Goal: Task Accomplishment & Management: Use online tool/utility

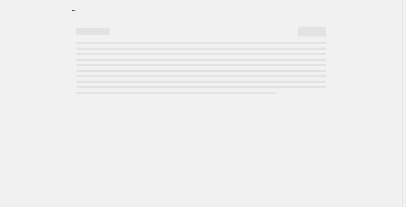
select select "percentage"
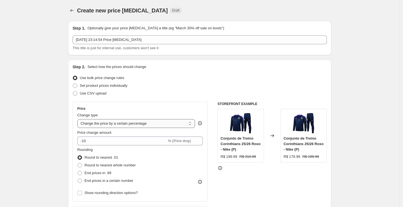
click at [129, 126] on select "Change the price to a certain amount Change the price by a certain amount Chang…" at bounding box center [136, 123] width 118 height 9
click at [79, 119] on select "Change the price to a certain amount Change the price by a certain amount Chang…" at bounding box center [136, 123] width 118 height 9
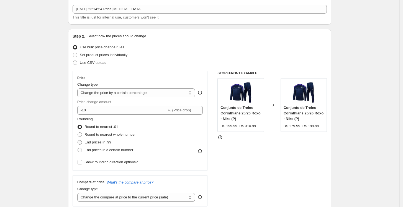
click at [100, 143] on span "End prices in .99" at bounding box center [97, 142] width 27 height 4
click at [78, 141] on input "End prices in .99" at bounding box center [78, 140] width 0 height 0
radio input "true"
click at [107, 165] on span "Show rounding direction options?" at bounding box center [110, 163] width 53 height 6
click at [82, 165] on input "Show rounding direction options?" at bounding box center [80, 162] width 4 height 4
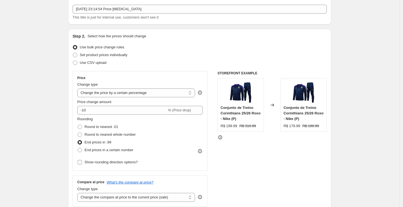
checkbox input "true"
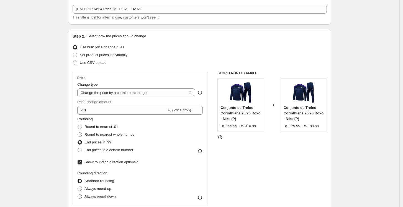
click at [104, 191] on span "Always round up" at bounding box center [97, 189] width 27 height 4
click at [78, 187] on input "Always round up" at bounding box center [78, 187] width 0 height 0
radio input "true"
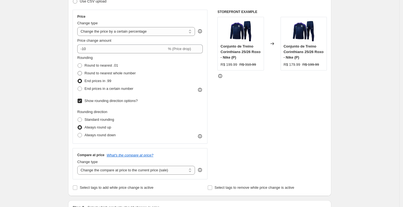
scroll to position [123, 0]
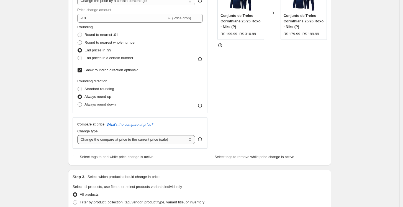
click at [120, 139] on select "Change the compare at price to the current price (sale) Change the compare at p…" at bounding box center [136, 139] width 118 height 9
select select "no_change"
click at [79, 135] on select "Change the compare at price to the current price (sale) Change the compare at p…" at bounding box center [136, 139] width 118 height 9
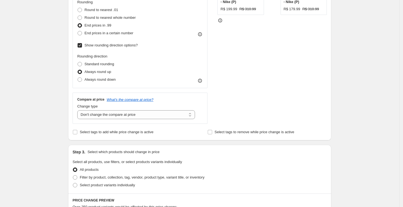
scroll to position [184, 0]
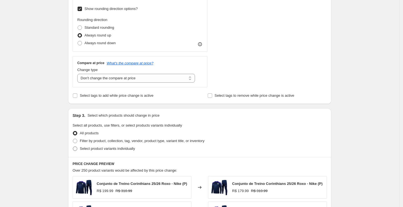
click at [96, 149] on span "Select product variants individually" at bounding box center [107, 149] width 55 height 4
click at [73, 147] on input "Select product variants individually" at bounding box center [73, 147] width 0 height 0
radio input "true"
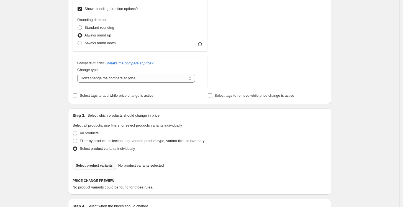
click at [97, 169] on button "Select product variants" at bounding box center [94, 166] width 43 height 8
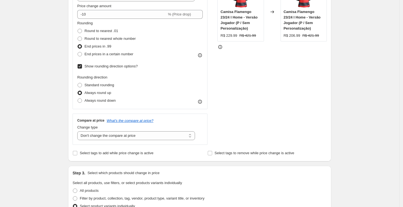
scroll to position [123, 0]
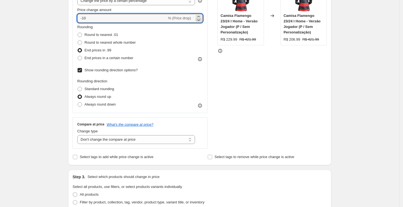
click at [199, 19] on icon at bounding box center [199, 20] width 6 height 6
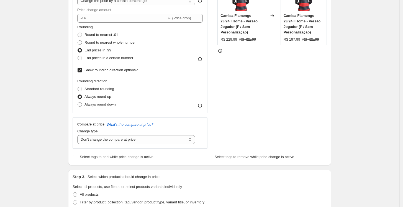
click at [264, 77] on div "STOREFRONT EXAMPLE [PERSON_NAME] Flamengo 23/24 I Home - Versão Jogador (P / Se…" at bounding box center [271, 64] width 109 height 170
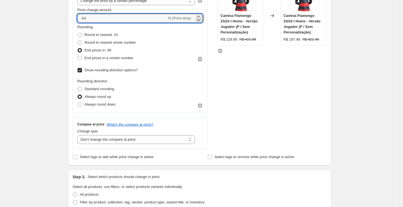
click at [198, 19] on icon at bounding box center [199, 20] width 6 height 6
click at [235, 55] on div "STOREFRONT EXAMPLE [PERSON_NAME] Flamengo 23/24 I Home - Versão Jogador (P / Se…" at bounding box center [271, 64] width 109 height 170
click at [199, 19] on icon at bounding box center [199, 20] width 6 height 6
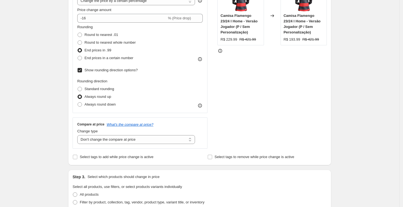
click at [248, 62] on div "STOREFRONT EXAMPLE [PERSON_NAME] Flamengo 23/24 I Home - Versão Jogador (P / Se…" at bounding box center [271, 64] width 109 height 170
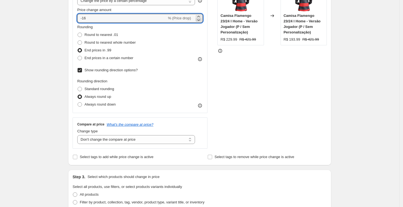
click at [200, 19] on icon at bounding box center [198, 20] width 3 height 2
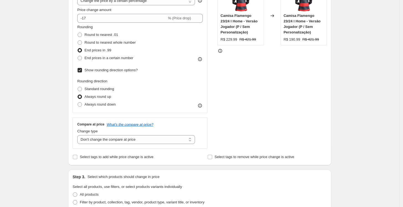
click at [230, 54] on div "STOREFRONT EXAMPLE Camisa Flamengo 23/24 I Home - Versão Jogador (P / Sem Perso…" at bounding box center [271, 64] width 109 height 170
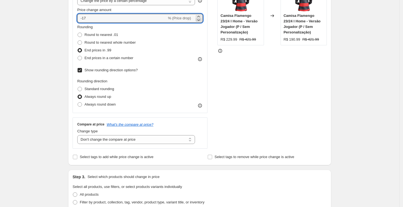
click at [199, 21] on icon at bounding box center [199, 20] width 6 height 6
type input "-18"
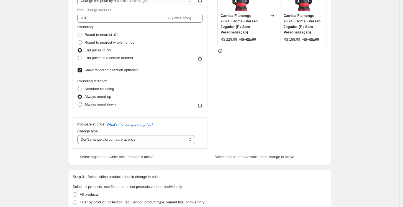
click at [261, 77] on div "STOREFRONT EXAMPLE [PERSON_NAME] Flamengo 23/24 I Home - Versão Jogador (P / Se…" at bounding box center [271, 64] width 109 height 170
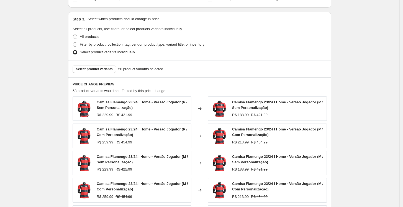
scroll to position [369, 0]
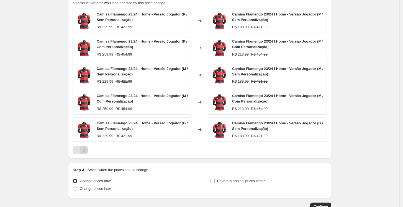
click at [88, 150] on button "Next" at bounding box center [84, 150] width 8 height 8
click at [88, 151] on button "Next" at bounding box center [84, 150] width 8 height 8
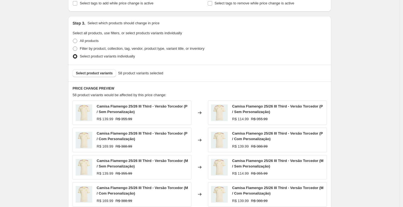
scroll to position [277, 0]
click at [94, 74] on span "Select product variants" at bounding box center [94, 73] width 37 height 4
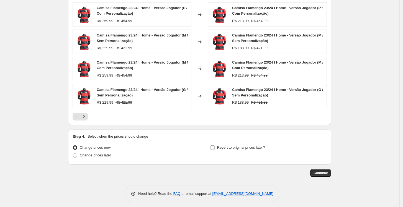
scroll to position [406, 0]
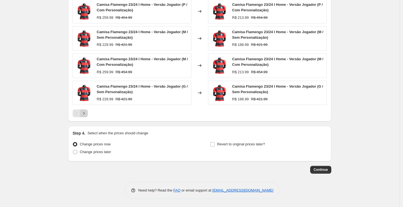
click at [83, 112] on icon "Next" at bounding box center [84, 114] width 6 height 6
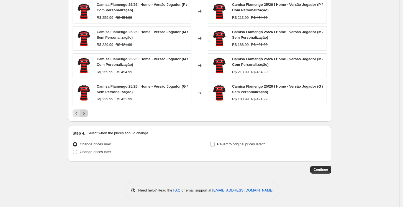
click at [83, 112] on icon "Next" at bounding box center [84, 114] width 6 height 6
click at [85, 111] on icon "Next" at bounding box center [84, 114] width 6 height 6
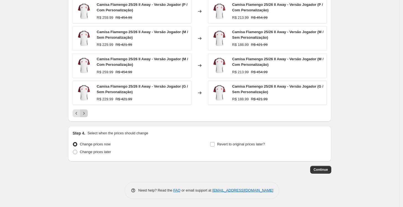
click at [87, 114] on icon "Next" at bounding box center [84, 114] width 6 height 6
click at [87, 114] on div "Pagination" at bounding box center [84, 114] width 8 height 8
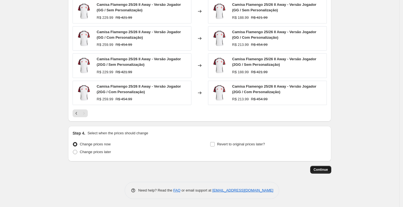
click at [323, 172] on button "Continue" at bounding box center [320, 170] width 21 height 8
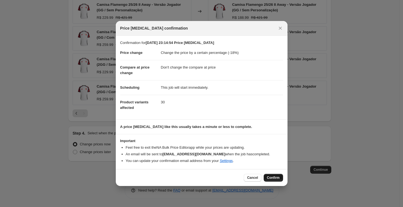
click at [270, 179] on span "Confirm" at bounding box center [273, 178] width 13 height 4
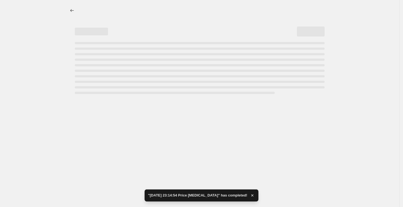
select select "percentage"
select select "no_change"
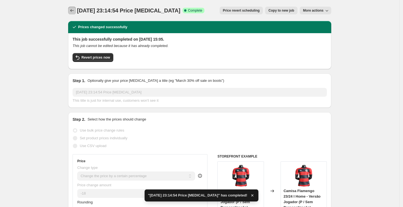
click at [71, 8] on icon "Price change jobs" at bounding box center [72, 11] width 6 height 6
